Goal: Check status: Check status

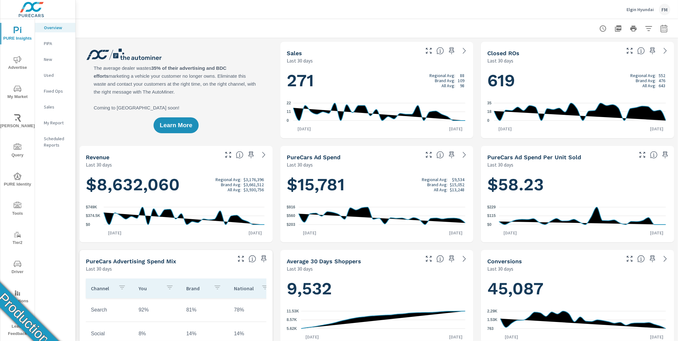
scroll to position [0, 0]
click at [20, 61] on icon "nav menu" at bounding box center [18, 60] width 8 height 8
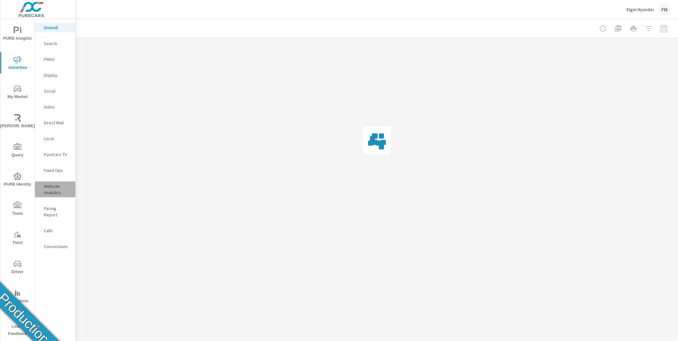
click at [55, 192] on p "Website Analytics" at bounding box center [57, 189] width 26 height 13
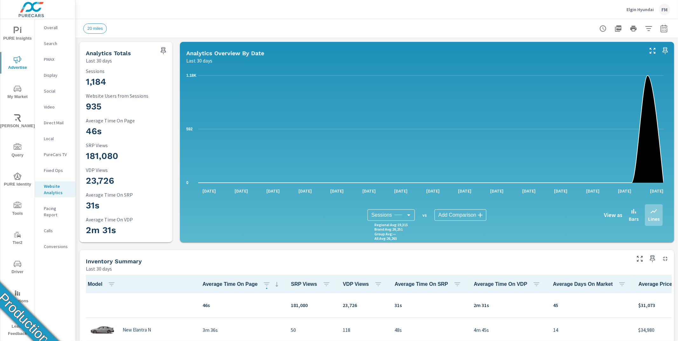
scroll to position [0, 0]
drag, startPoint x: 87, startPoint y: 83, endPoint x: 108, endPoint y: 84, distance: 21.3
click at [108, 84] on h3 "1,184" at bounding box center [128, 82] width 84 height 11
drag, startPoint x: 86, startPoint y: 108, endPoint x: 112, endPoint y: 108, distance: 25.7
click at [112, 108] on h3 "935" at bounding box center [128, 106] width 84 height 11
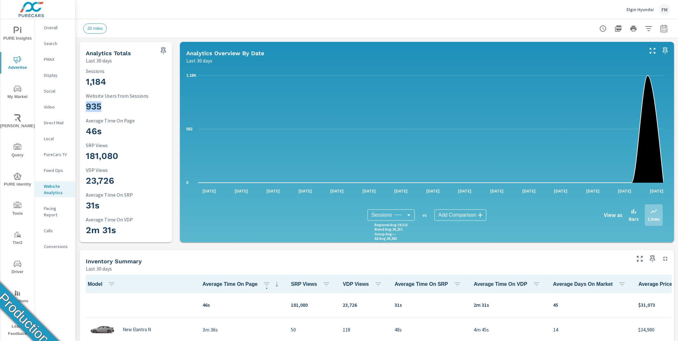
click at [112, 108] on h3 "935" at bounding box center [128, 106] width 84 height 11
drag, startPoint x: 85, startPoint y: 82, endPoint x: 104, endPoint y: 83, distance: 18.4
click at [104, 83] on div "1,184 Sessions 935 Website Users from Sessions 46s Average Time On Page 181,080…" at bounding box center [126, 153] width 88 height 173
drag, startPoint x: 86, startPoint y: 107, endPoint x: 105, endPoint y: 108, distance: 19.1
click at [105, 108] on h3 "935" at bounding box center [128, 106] width 84 height 11
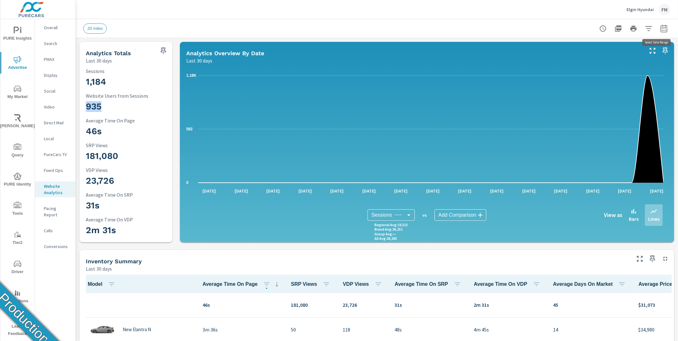
click at [662, 26] on button "button" at bounding box center [663, 28] width 13 height 13
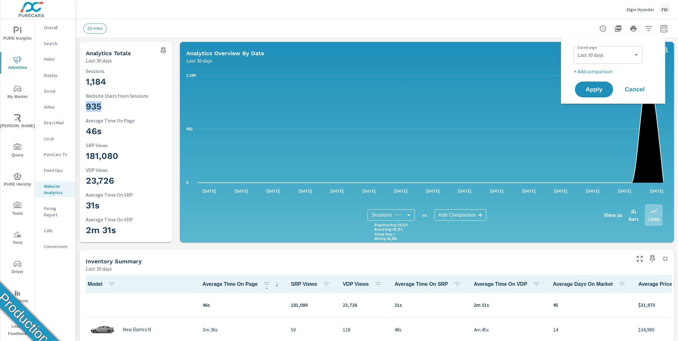
click at [610, 64] on div "Date Range Custom [DATE] Last week Last 7 days Last 14 days Last 30 days Last 4…" at bounding box center [613, 55] width 81 height 22
click at [611, 59] on select "Custom [DATE] Last week Last 7 days Last 14 days Last 30 days Last 45 days Last…" at bounding box center [608, 55] width 64 height 13
select select "Last month"
click at [602, 88] on span "Apply" at bounding box center [594, 90] width 26 height 6
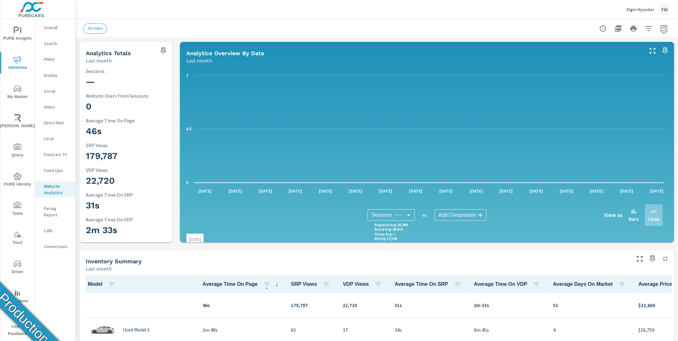
scroll to position [0, 0]
drag, startPoint x: 88, startPoint y: 82, endPoint x: 97, endPoint y: 83, distance: 8.9
click at [97, 83] on h3 "—" at bounding box center [128, 82] width 84 height 11
click at [665, 30] on div at bounding box center [633, 28] width 74 height 13
click at [663, 30] on button "button" at bounding box center [663, 28] width 13 height 13
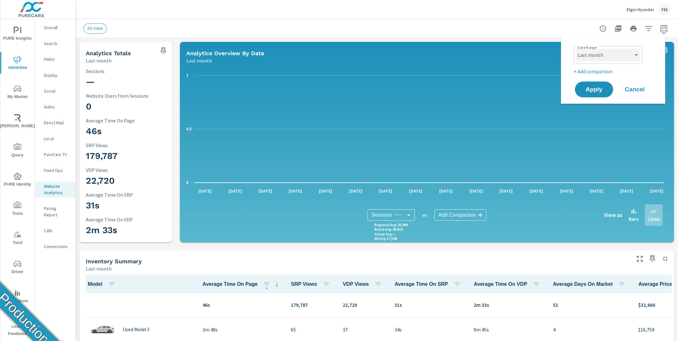
click at [610, 61] on select "Custom [DATE] Last week Last 7 days Last 14 days Last 30 days Last 45 days Last…" at bounding box center [608, 55] width 64 height 13
select select "Last 30 days"
click at [597, 89] on span "Apply" at bounding box center [594, 90] width 26 height 6
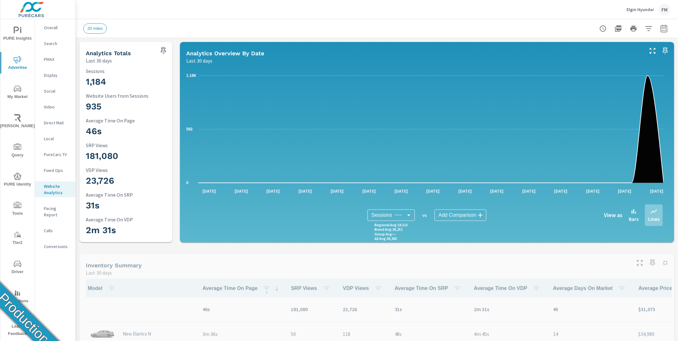
scroll to position [0, 0]
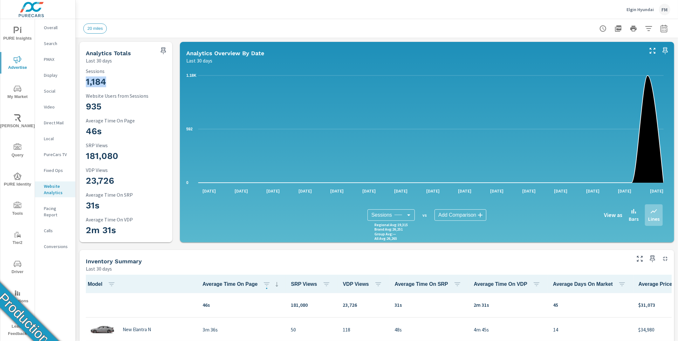
drag, startPoint x: 86, startPoint y: 82, endPoint x: 105, endPoint y: 82, distance: 19.1
click at [105, 82] on h3 "1,184" at bounding box center [128, 82] width 84 height 11
click at [95, 82] on h3 "1,184" at bounding box center [128, 82] width 84 height 11
drag, startPoint x: 87, startPoint y: 82, endPoint x: 104, endPoint y: 82, distance: 16.8
click at [104, 82] on h3 "1,184" at bounding box center [128, 82] width 84 height 11
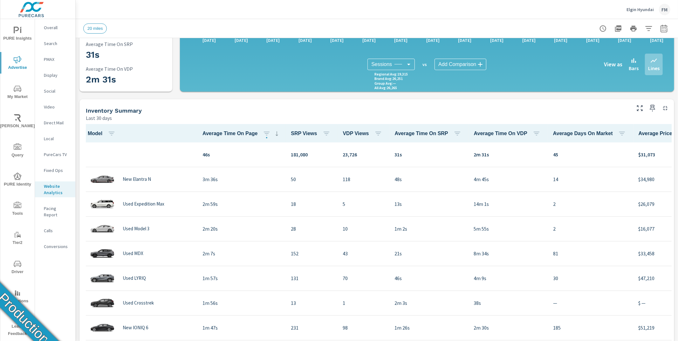
scroll to position [0, 0]
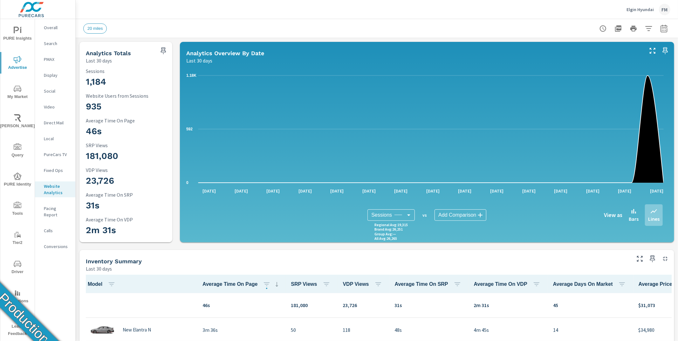
click at [426, 22] on div "20 miles" at bounding box center [376, 28] width 587 height 19
